Goal: Check status: Check status

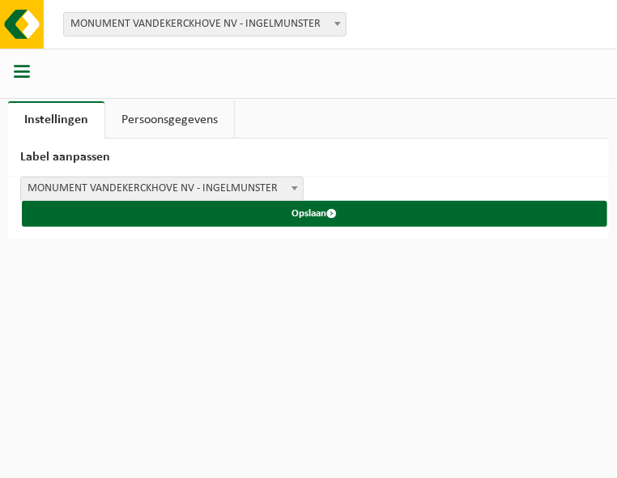
click at [164, 189] on span "MONUMENT VANDEKERCKHOVE NV - INGELMUNSTER" at bounding box center [162, 188] width 282 height 23
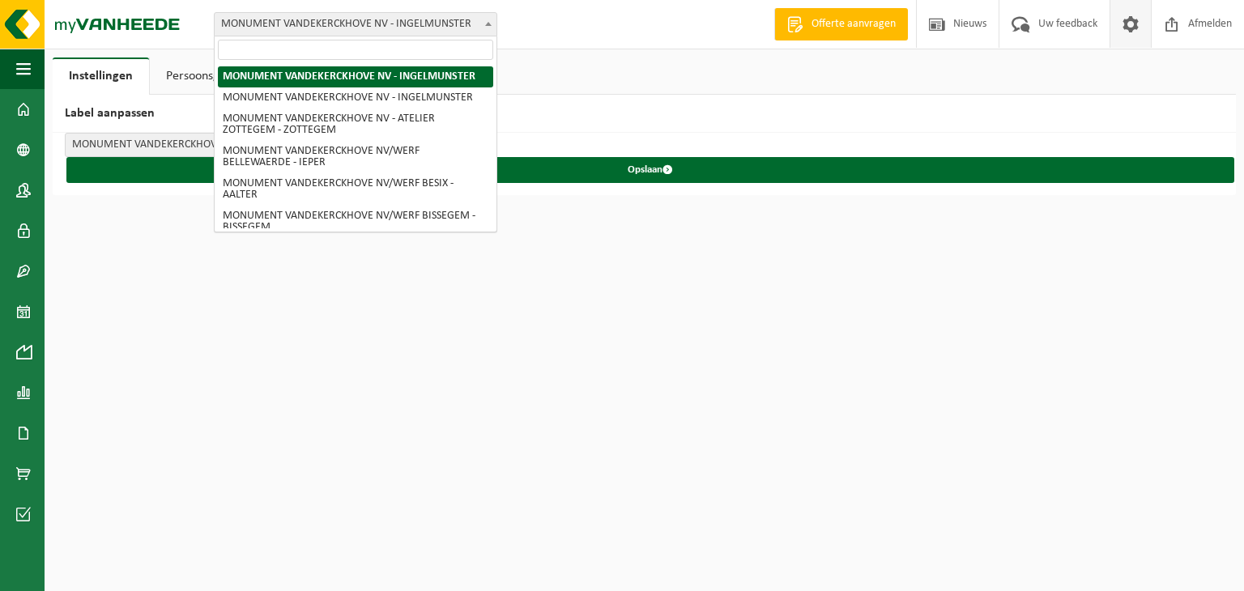
click at [472, 24] on span "MONUMENT VANDEKERCKHOVE NV - INGELMUNSTER" at bounding box center [356, 24] width 282 height 23
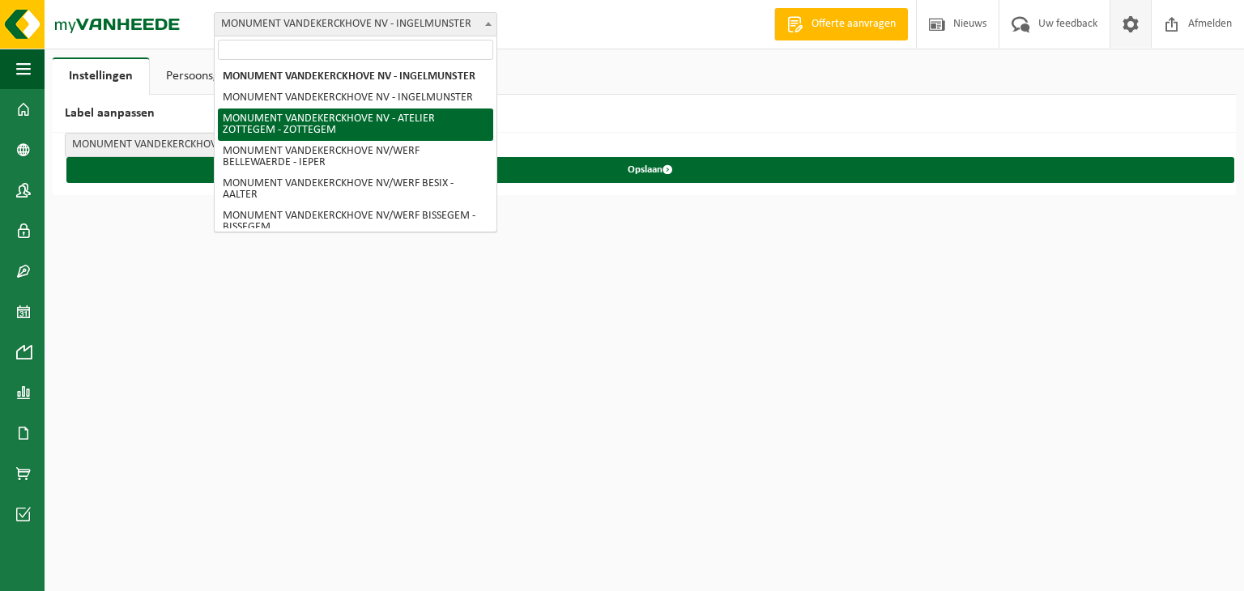
select select "6366"
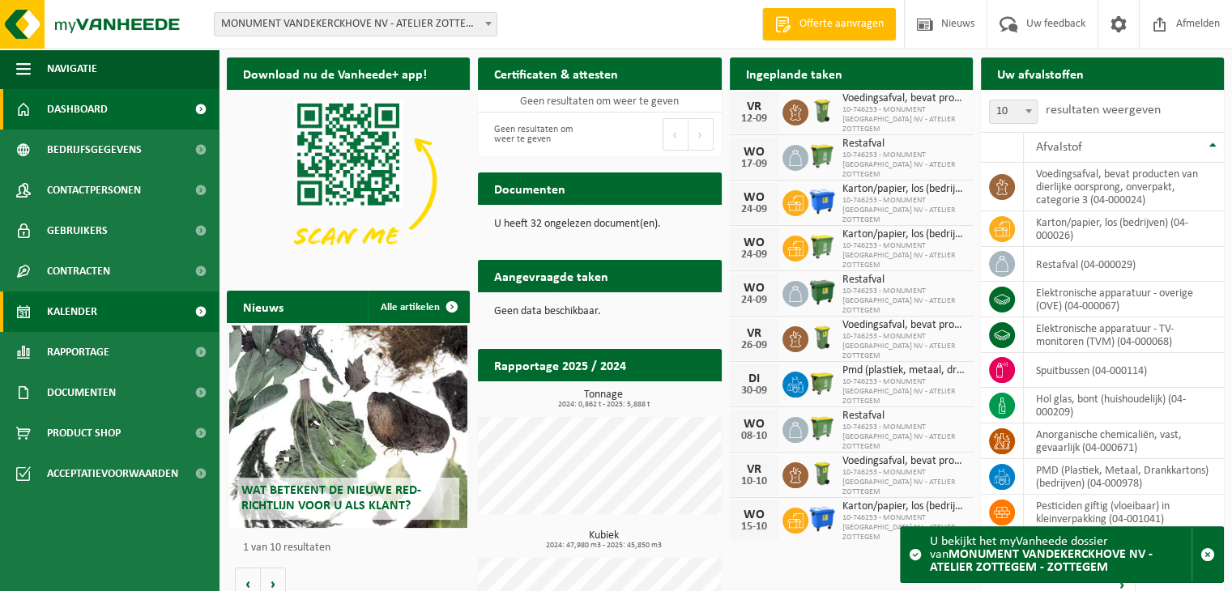
click at [83, 302] on span "Kalender" at bounding box center [72, 312] width 50 height 41
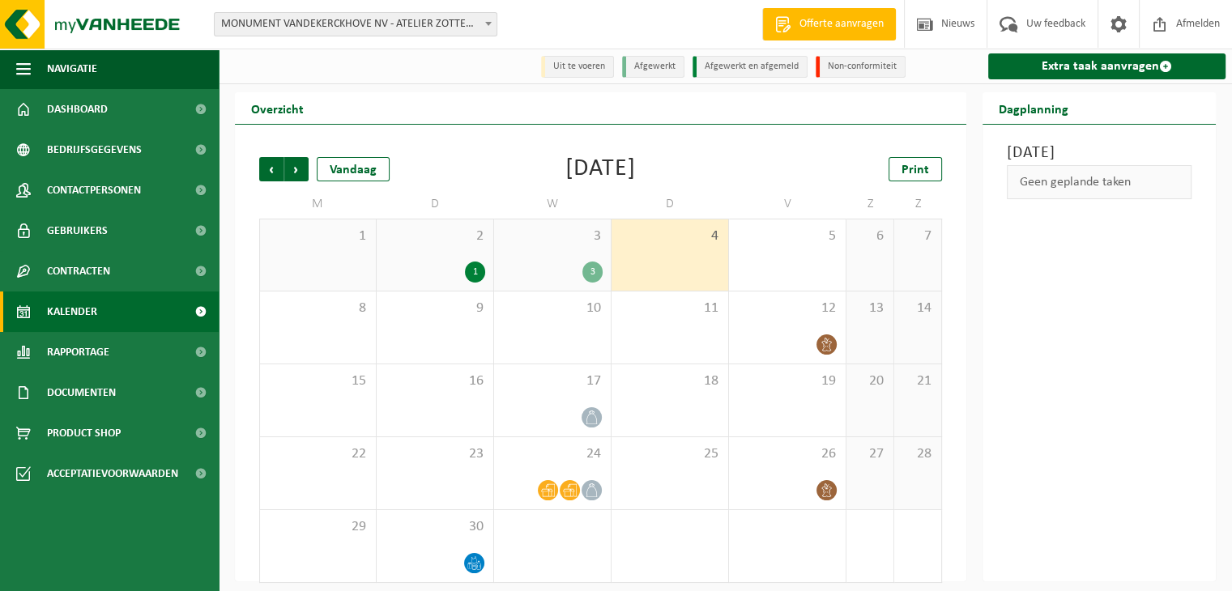
click at [514, 264] on div "3" at bounding box center [552, 272] width 100 height 21
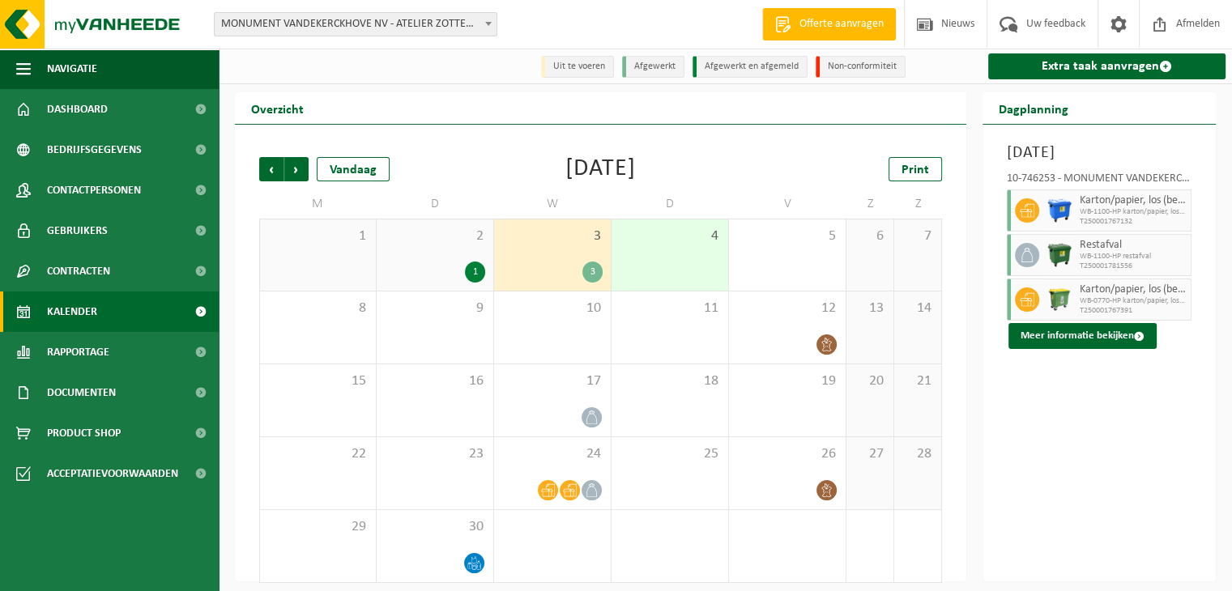
click at [664, 262] on div "4" at bounding box center [670, 255] width 117 height 71
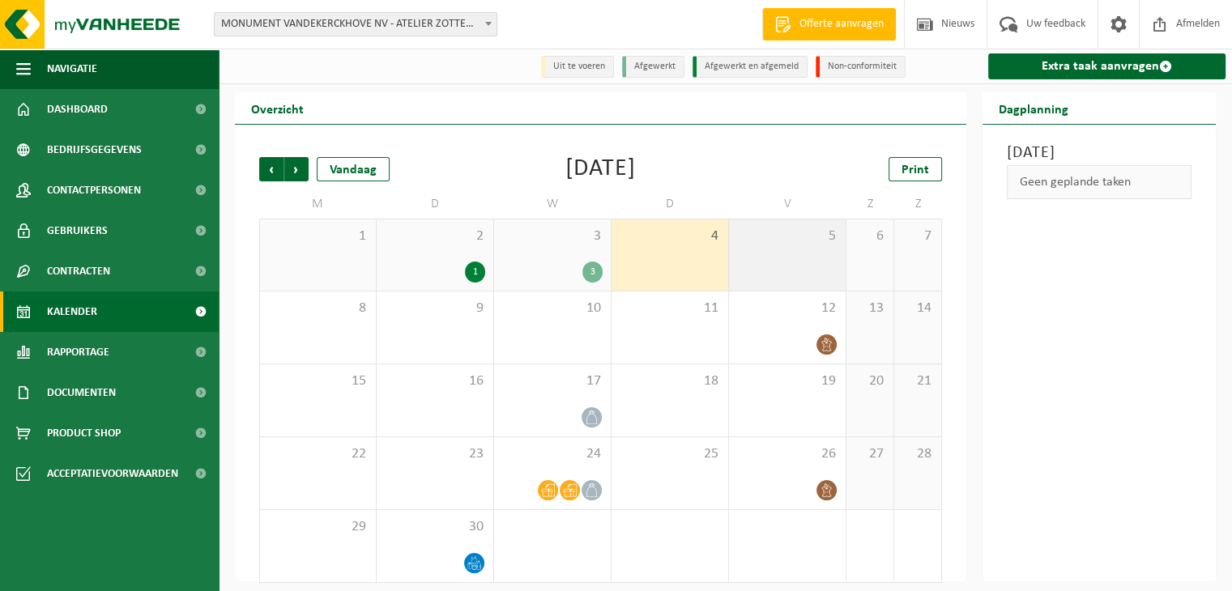
click at [843, 269] on div "5" at bounding box center [787, 255] width 117 height 71
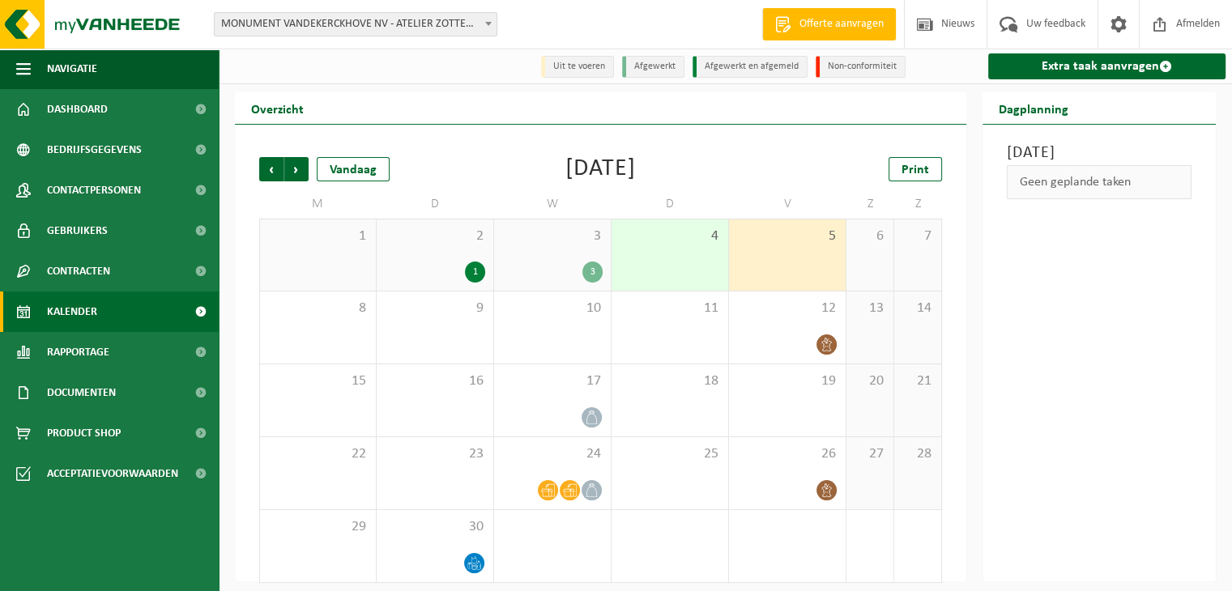
click at [671, 254] on div "4" at bounding box center [670, 255] width 117 height 71
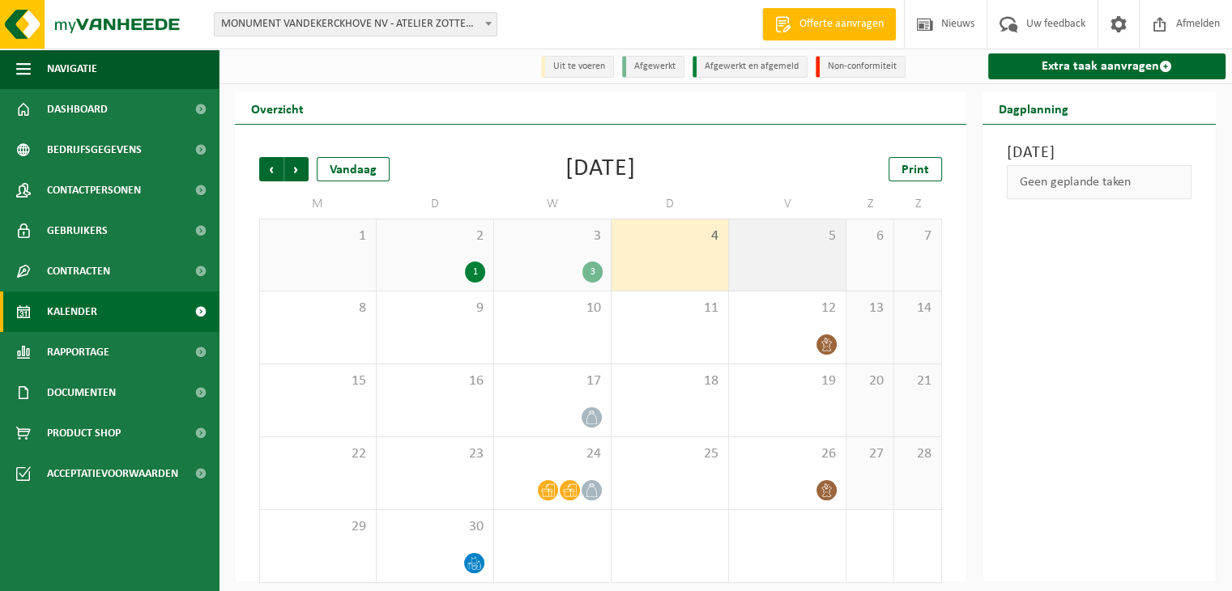
click at [817, 268] on div "5" at bounding box center [787, 255] width 117 height 71
